Goal: Transaction & Acquisition: Download file/media

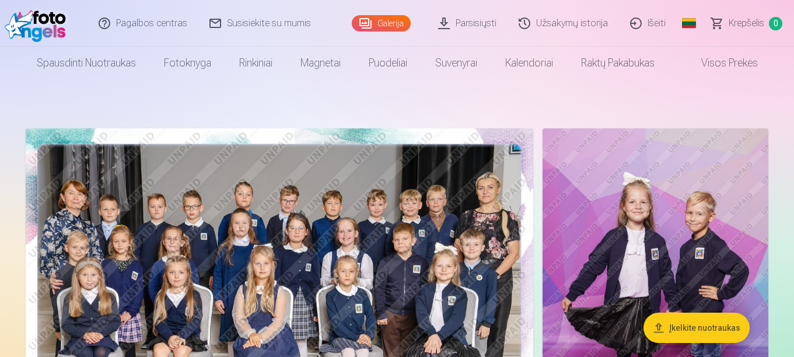
click at [471, 19] on link "Parsisiųsti" at bounding box center [468, 23] width 81 height 47
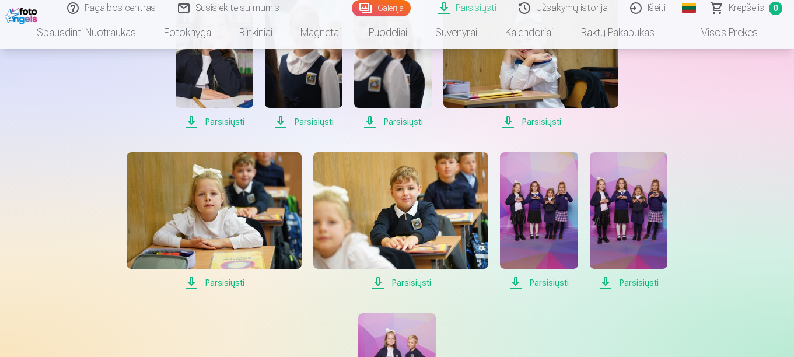
scroll to position [937, 0]
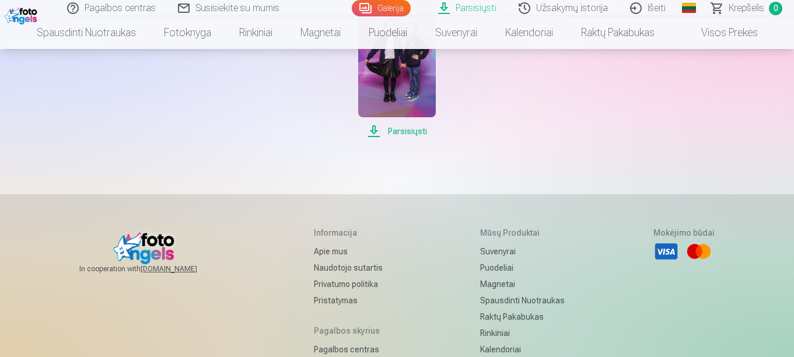
click at [424, 130] on span "Parsisiųsti" at bounding box center [397, 131] width 78 height 14
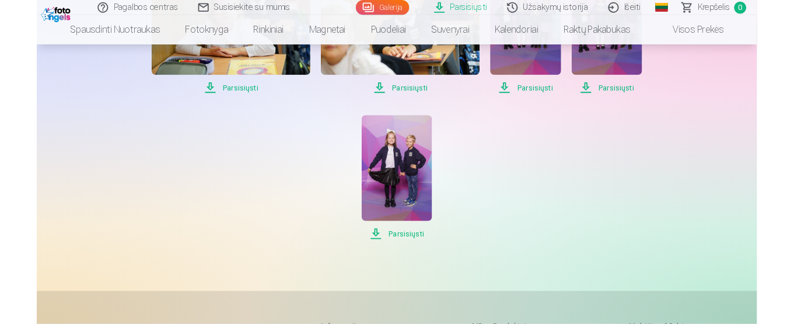
scroll to position [618, 0]
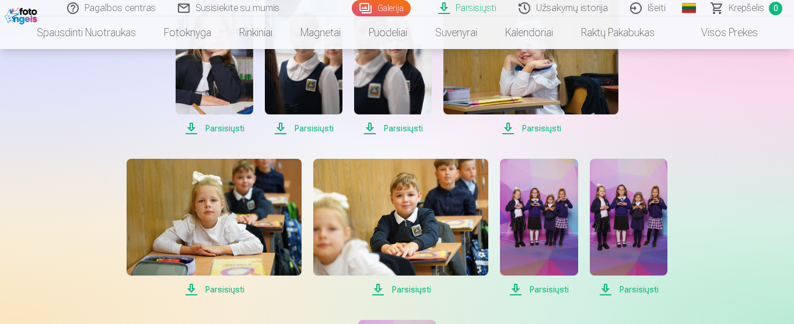
click at [605, 285] on span "Parsisiųsti" at bounding box center [629, 289] width 78 height 14
click at [512, 287] on span "Parsisiųsti" at bounding box center [539, 289] width 78 height 14
click at [376, 286] on span "Parsisiųsti" at bounding box center [400, 289] width 175 height 14
click at [193, 288] on span "Parsisiųsti" at bounding box center [214, 289] width 175 height 14
click at [190, 124] on span "Parsisiųsti" at bounding box center [215, 128] width 78 height 14
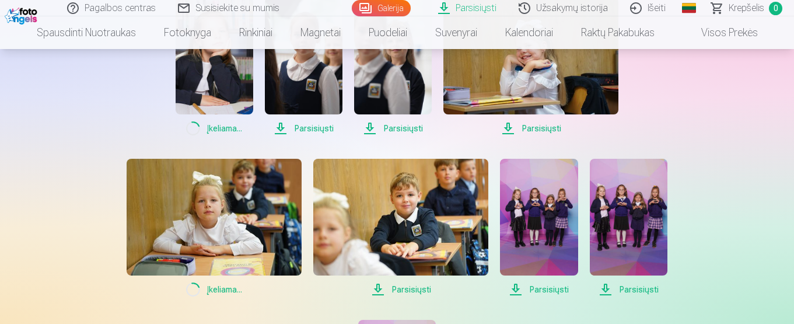
click at [278, 126] on span "Parsisiųsti" at bounding box center [304, 128] width 78 height 14
click at [372, 129] on span "Parsisiųsti" at bounding box center [393, 128] width 78 height 14
click at [503, 128] on span "Parsisiųsti" at bounding box center [530, 128] width 175 height 14
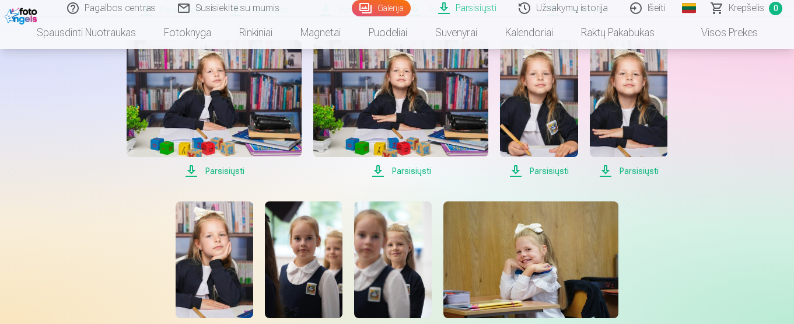
scroll to position [351, 0]
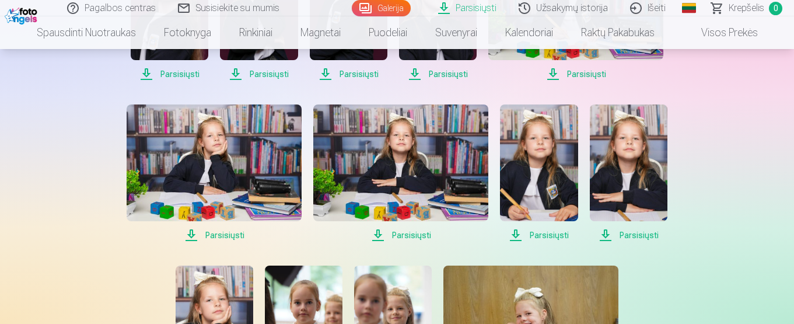
click at [607, 235] on span "Parsisiųsti" at bounding box center [629, 235] width 78 height 14
click at [515, 232] on span "Parsisiųsti" at bounding box center [539, 235] width 78 height 14
click at [377, 231] on span "Parsisiųsti" at bounding box center [400, 235] width 175 height 14
click at [191, 231] on span "Parsisiųsti" at bounding box center [214, 235] width 175 height 14
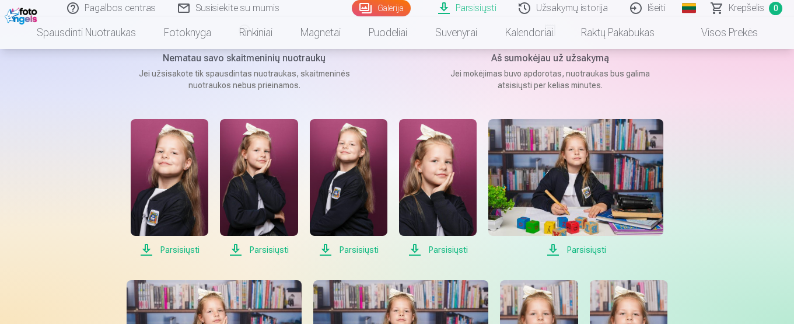
click at [557, 247] on span "Parsisiųsti" at bounding box center [575, 250] width 175 height 14
click at [415, 249] on span "Parsisiųsti" at bounding box center [438, 250] width 78 height 14
click at [325, 247] on span "Parsisiųsti" at bounding box center [349, 250] width 78 height 14
click at [236, 250] on span "Parsisiųsti" at bounding box center [259, 250] width 78 height 14
click at [149, 247] on span "Parsisiųsti" at bounding box center [170, 250] width 78 height 14
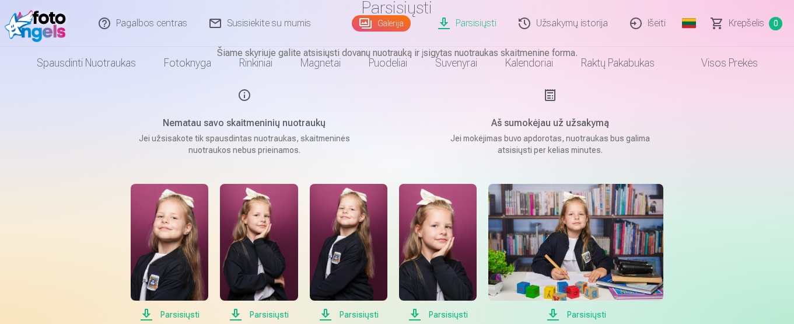
scroll to position [0, 0]
